Goal: Find specific page/section: Find specific page/section

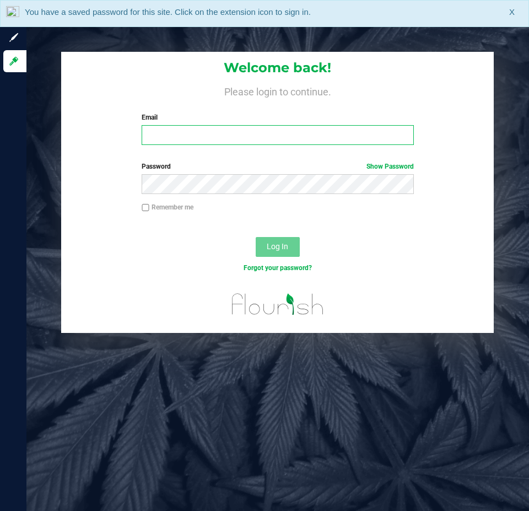
click at [223, 129] on input "Email" at bounding box center [278, 135] width 272 height 20
type input "[EMAIL_ADDRESS][DOMAIN_NAME]"
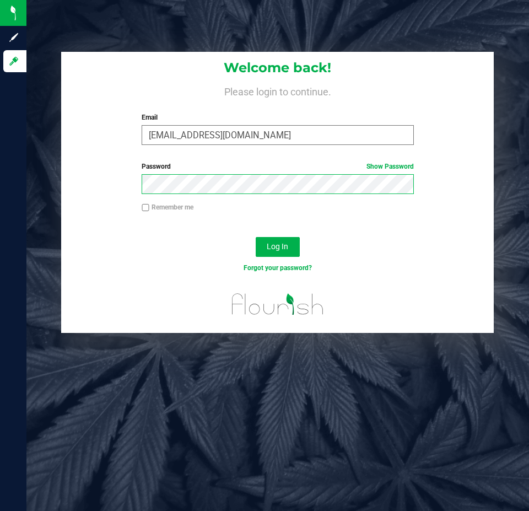
click at [256, 237] on button "Log In" at bounding box center [278, 247] width 44 height 20
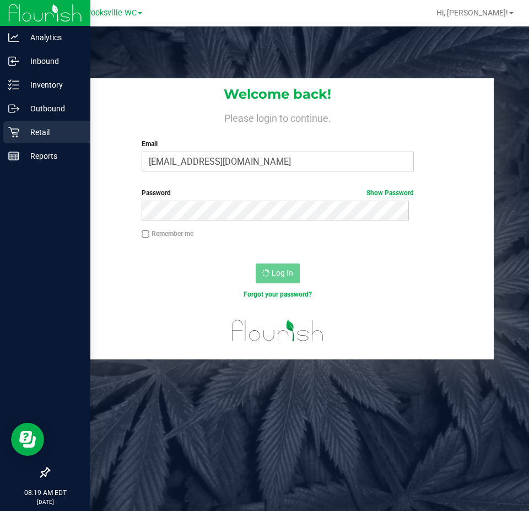
click at [40, 132] on p "Retail" at bounding box center [52, 132] width 66 height 13
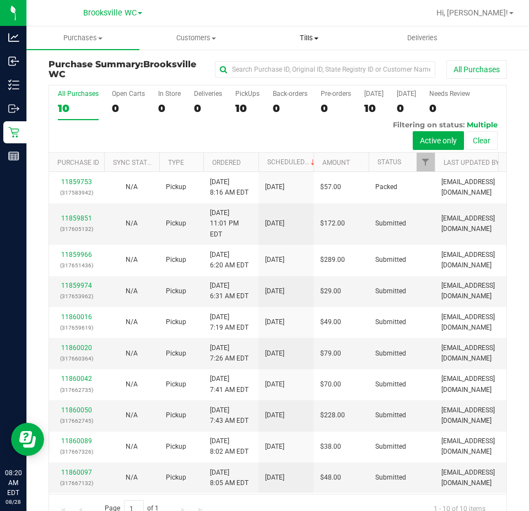
click at [308, 38] on span "Tills" at bounding box center [309, 38] width 112 height 10
click at [310, 61] on li "Manage tills" at bounding box center [309, 66] width 113 height 13
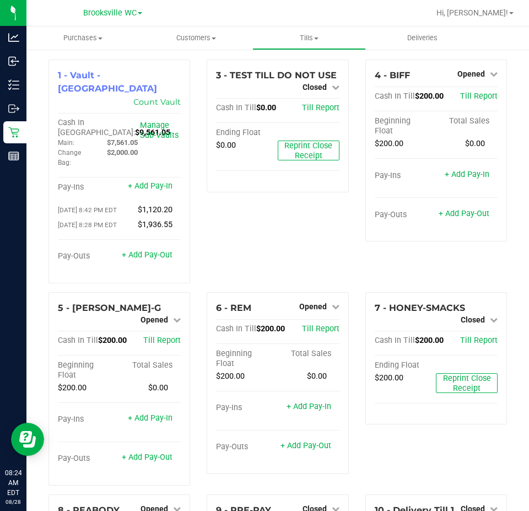
click at [200, 253] on div "3 - TEST TILL DO NOT USE Closed Open Till Cash In Till $0.00 Till Report Ending…" at bounding box center [278, 176] width 158 height 233
